Goal: Check status: Check status

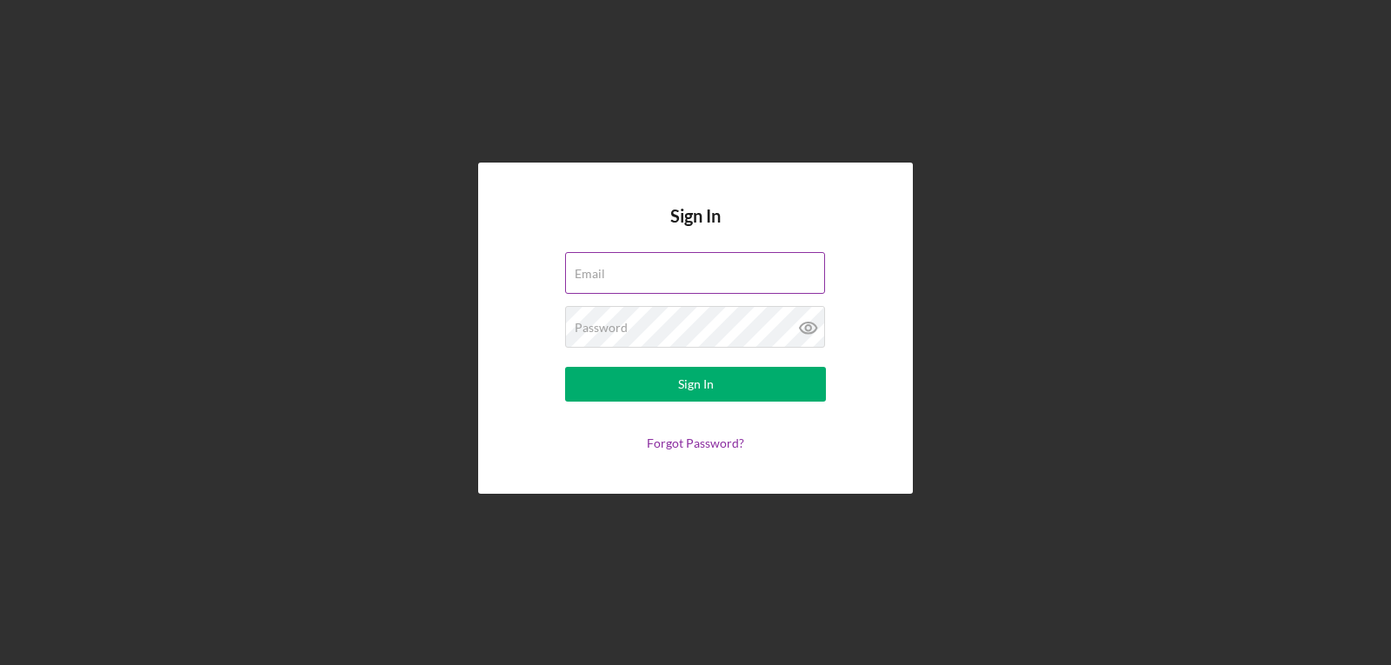
click at [605, 272] on label "Email" at bounding box center [590, 274] width 30 height 14
click at [640, 272] on input "Email" at bounding box center [695, 273] width 260 height 42
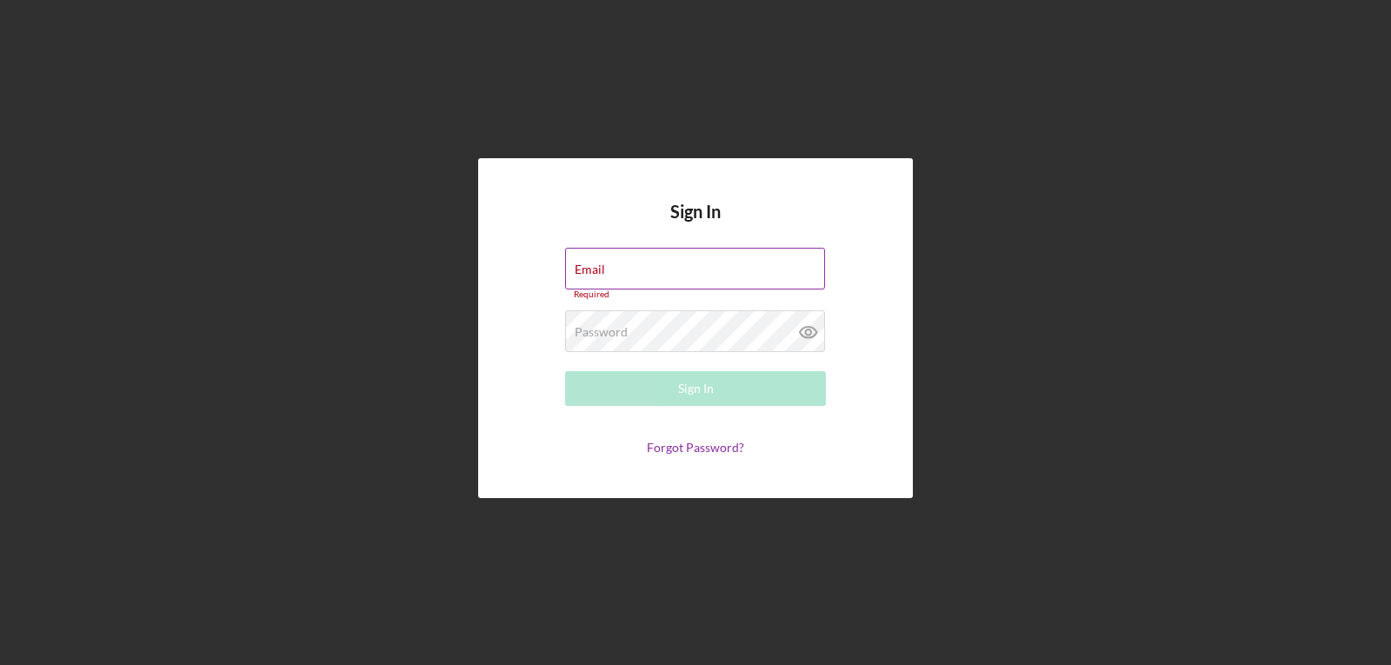
click at [605, 273] on label "Email" at bounding box center [590, 269] width 30 height 14
click at [639, 273] on input "Email" at bounding box center [695, 269] width 260 height 42
click at [631, 276] on div "Email Required" at bounding box center [695, 274] width 261 height 52
click at [698, 278] on input "Email" at bounding box center [695, 269] width 260 height 42
type input "[EMAIL_ADDRESS][DOMAIN_NAME]"
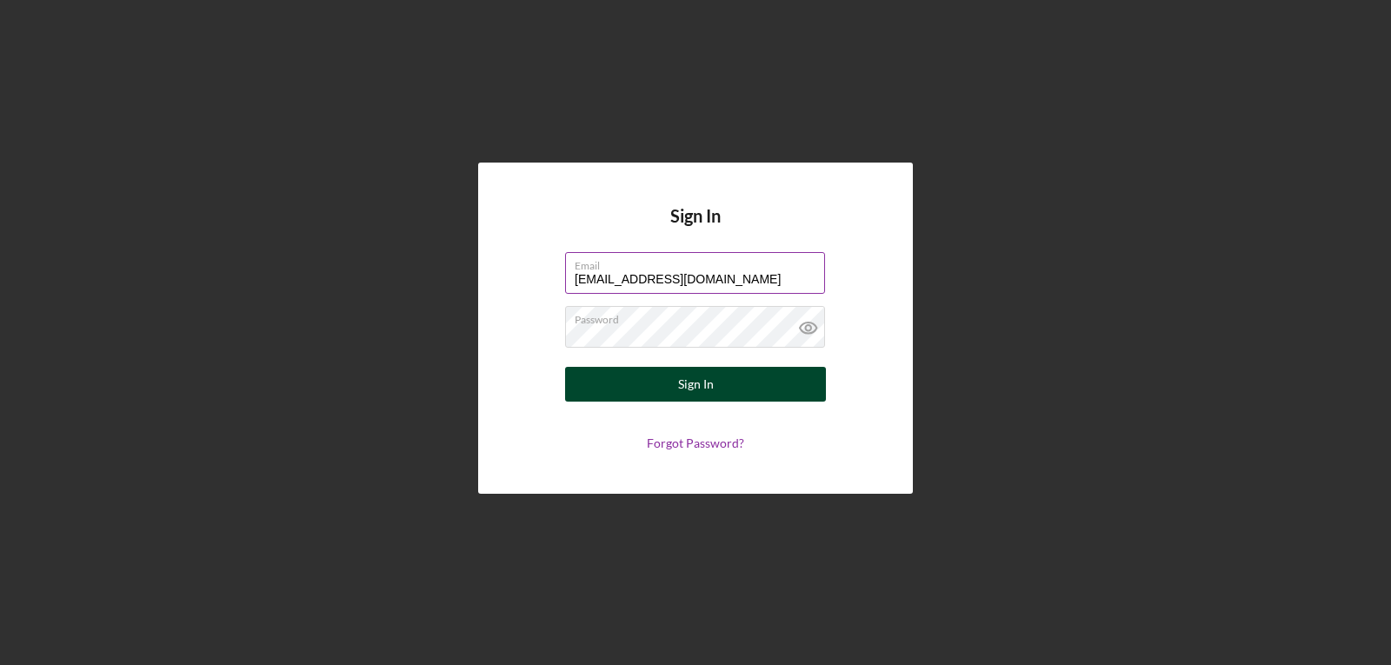
click at [693, 388] on div "Sign In" at bounding box center [696, 384] width 36 height 35
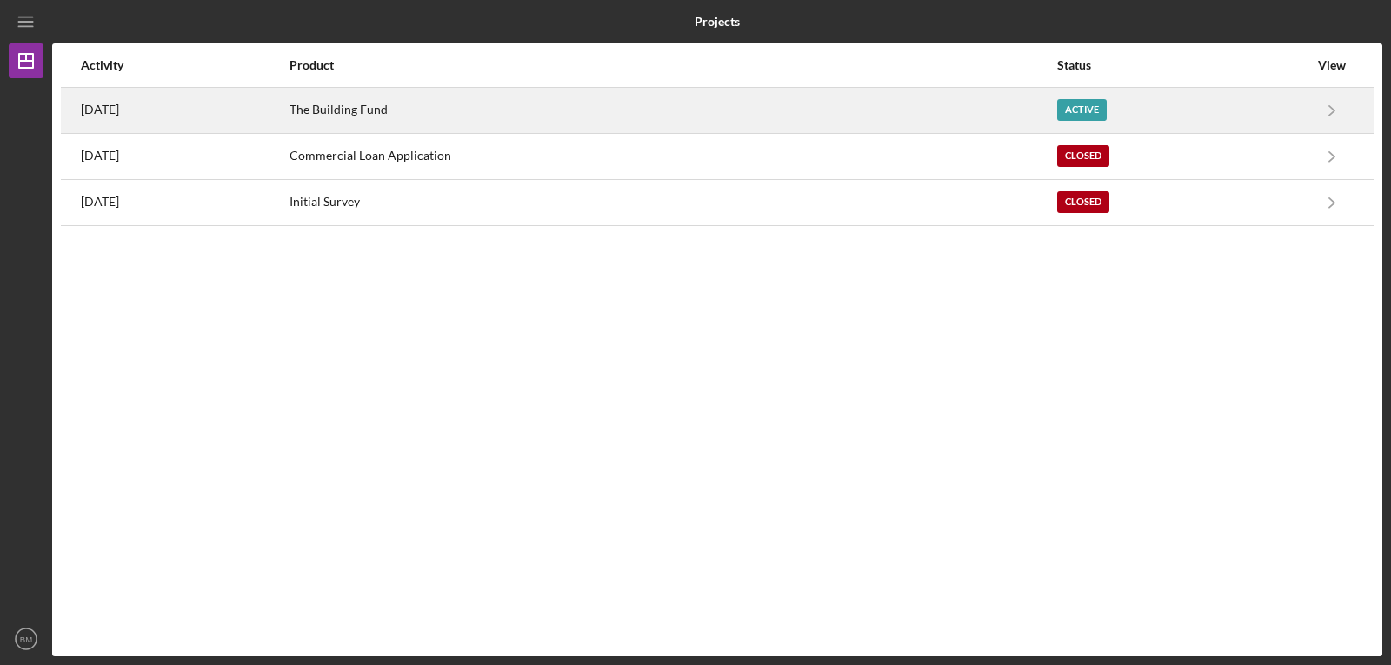
click at [576, 116] on div "The Building Fund" at bounding box center [672, 110] width 766 height 43
